Goal: Transaction & Acquisition: Purchase product/service

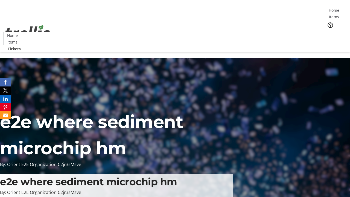
click at [329, 32] on span "Tickets" at bounding box center [335, 35] width 13 height 6
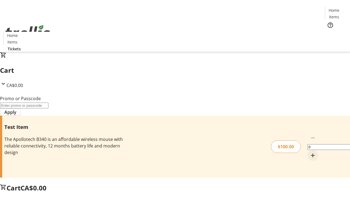
click at [310, 152] on mat-icon "Increment by one" at bounding box center [313, 155] width 7 height 7
type input "1"
type input "FLAT"
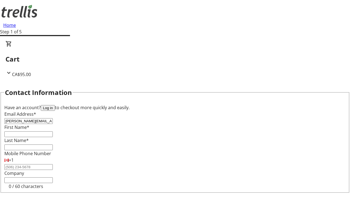
type input "[PERSON_NAME][EMAIL_ADDRESS][DOMAIN_NAME]"
type input "[PERSON_NAME]"
type input "Funk"
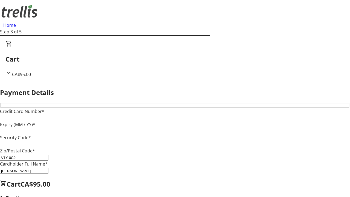
type input "V1Y 0C2"
